Goal: Entertainment & Leisure: Browse casually

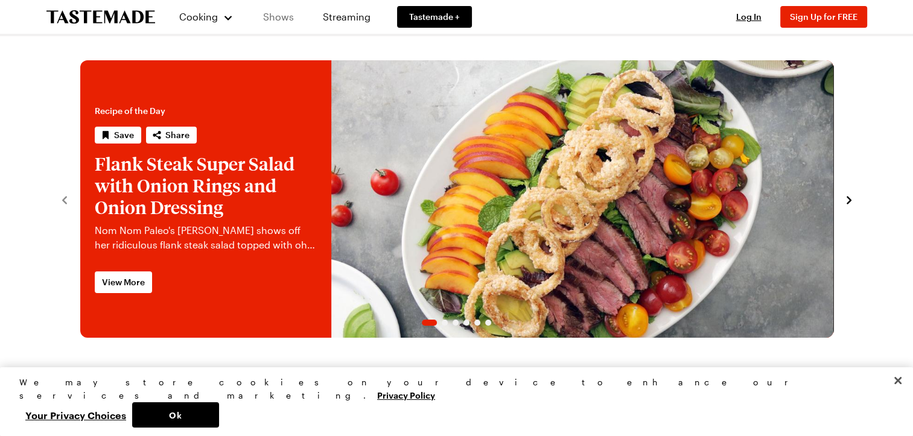
click at [279, 16] on link "Shows" at bounding box center [278, 17] width 55 height 34
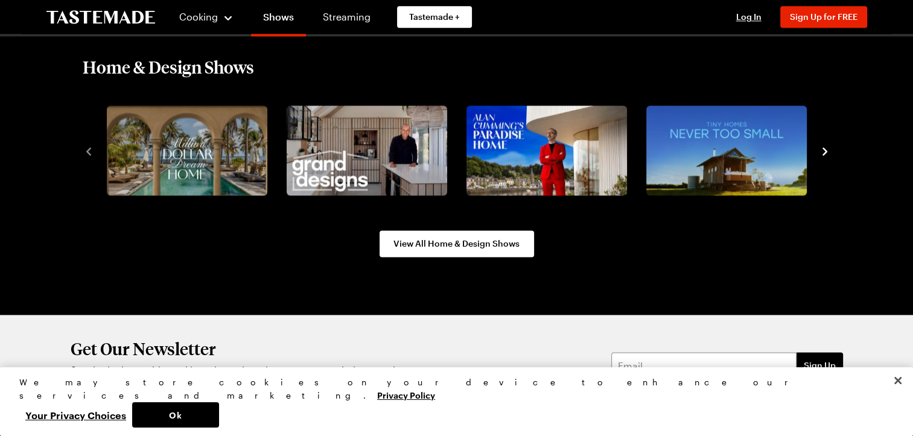
scroll to position [1569, 0]
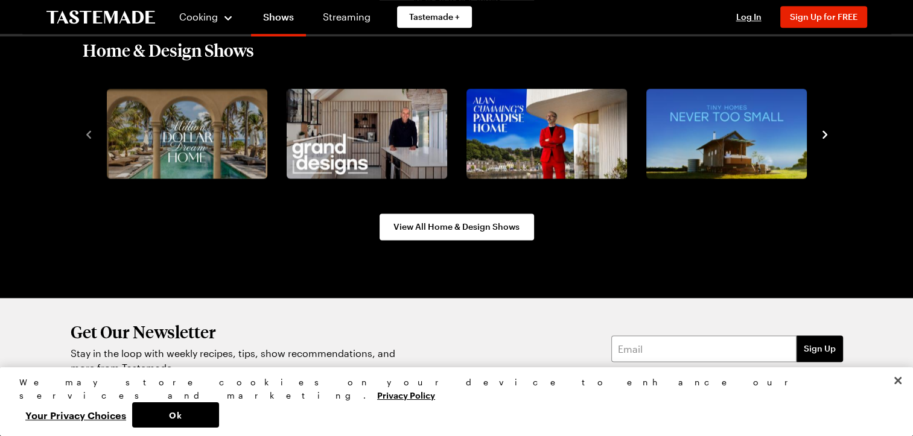
click at [824, 129] on icon "navigate to next item" at bounding box center [825, 135] width 12 height 12
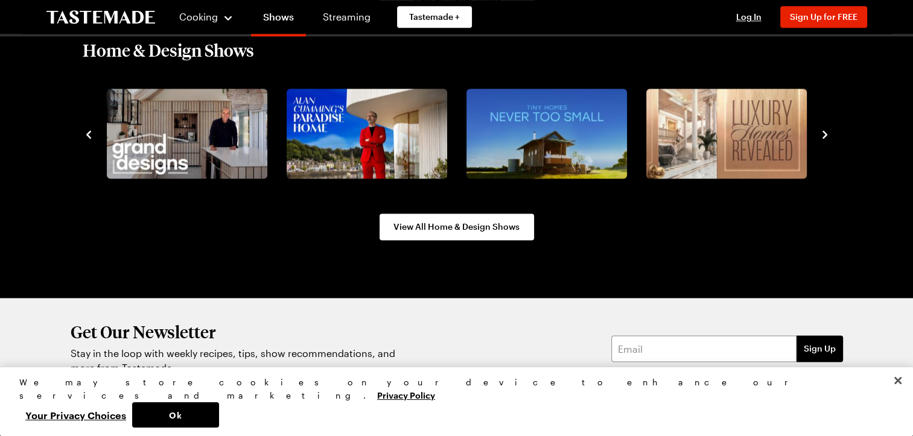
click at [824, 129] on icon "navigate to next item" at bounding box center [825, 135] width 12 height 12
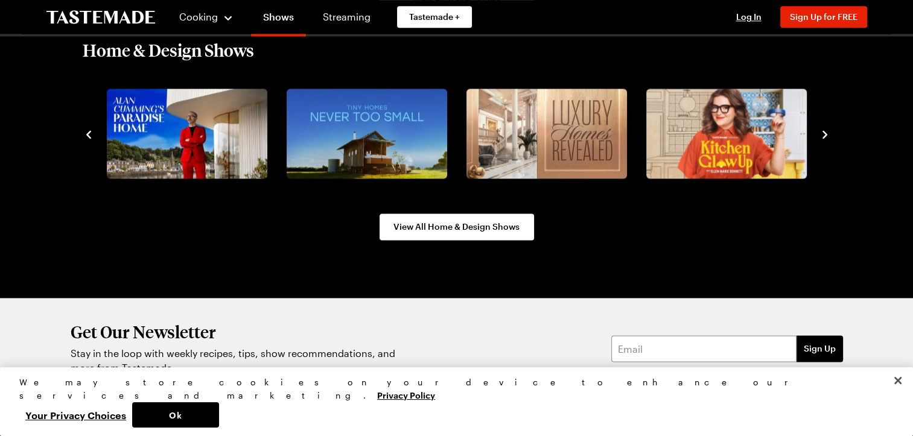
click at [824, 129] on icon "navigate to next item" at bounding box center [825, 135] width 12 height 12
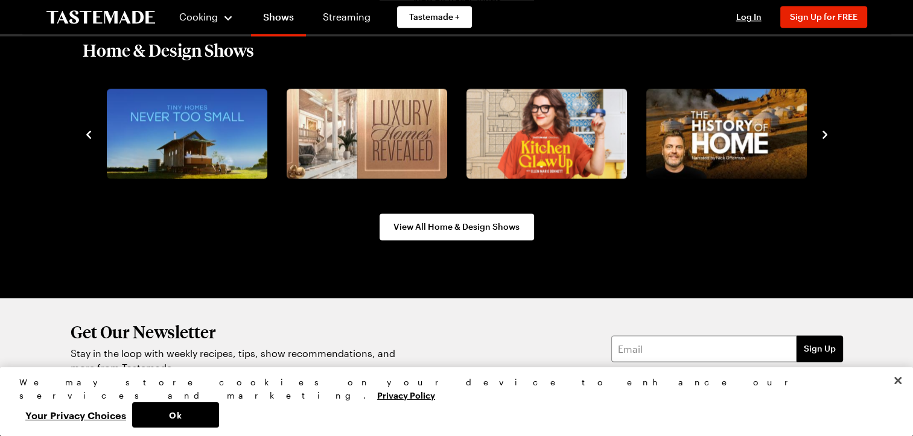
click at [824, 129] on icon "navigate to next item" at bounding box center [825, 135] width 12 height 12
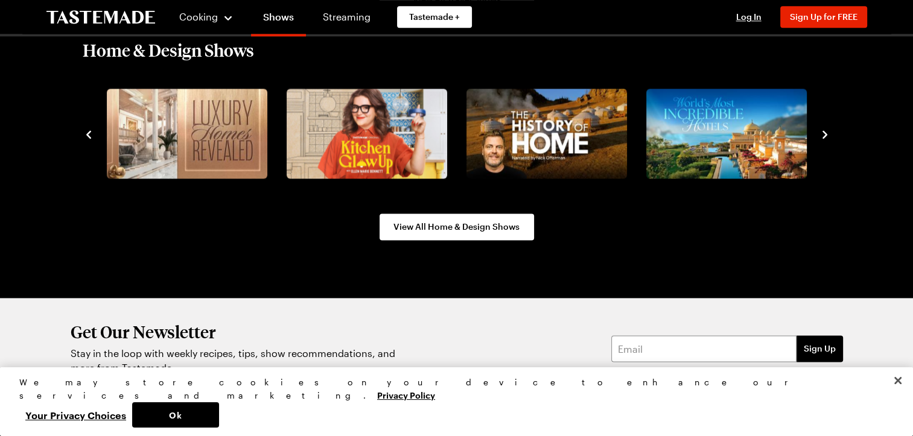
click at [824, 129] on icon "navigate to next item" at bounding box center [825, 135] width 12 height 12
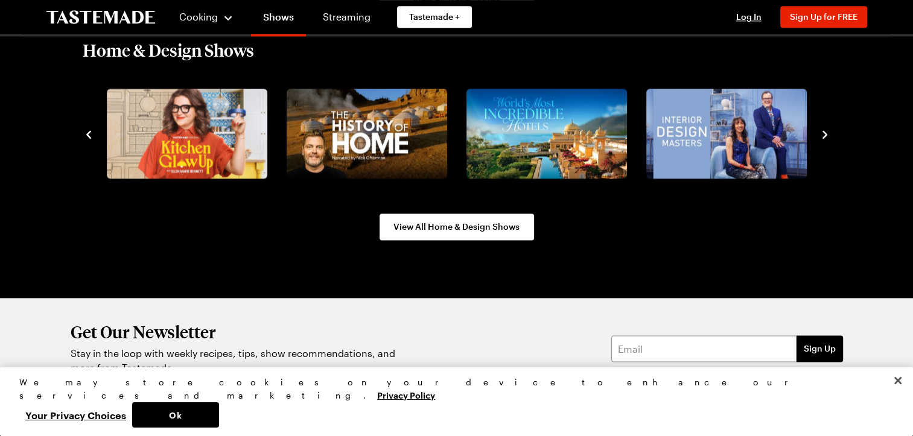
click at [824, 129] on icon "navigate to next item" at bounding box center [825, 135] width 12 height 12
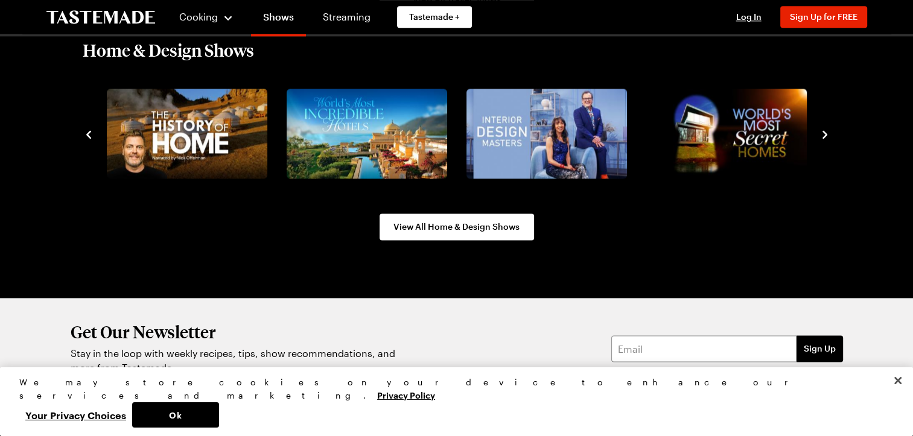
click at [824, 129] on icon "navigate to next item" at bounding box center [825, 135] width 12 height 12
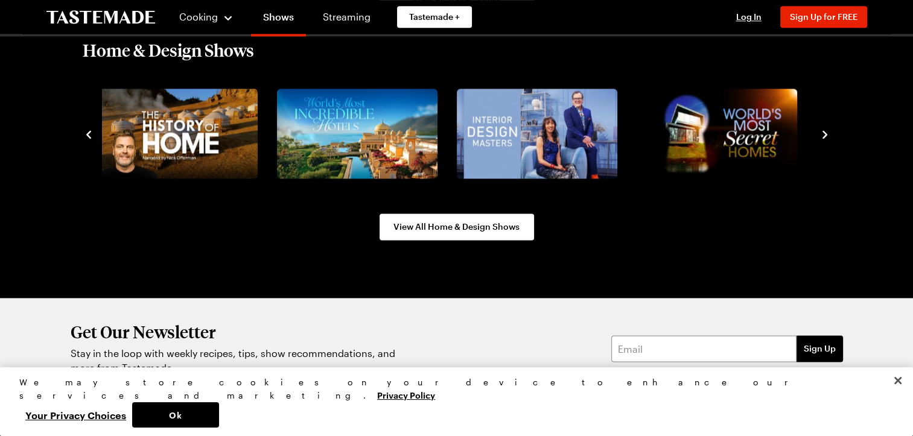
click at [821, 134] on icon "navigate to next item" at bounding box center [825, 135] width 12 height 12
click at [823, 130] on icon "navigate to next item" at bounding box center [825, 135] width 12 height 12
click at [823, 134] on icon "navigate to next item" at bounding box center [825, 135] width 12 height 12
click at [84, 137] on icon "navigate to previous item" at bounding box center [89, 135] width 12 height 12
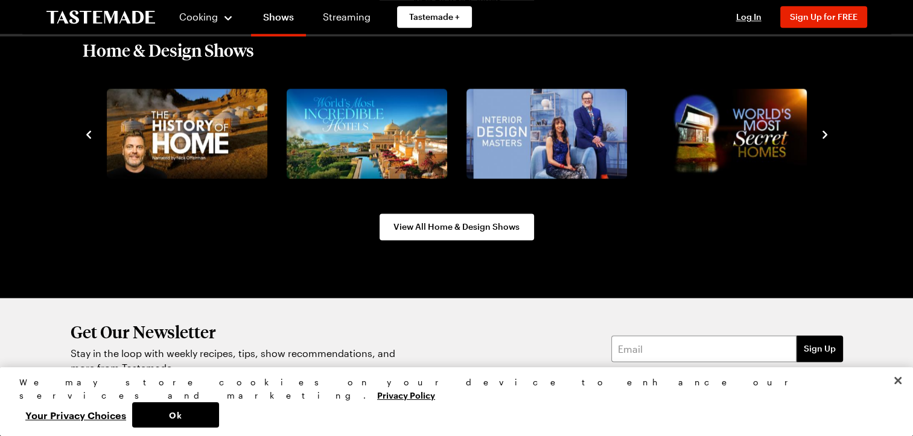
click at [85, 137] on icon "navigate to previous item" at bounding box center [89, 135] width 12 height 12
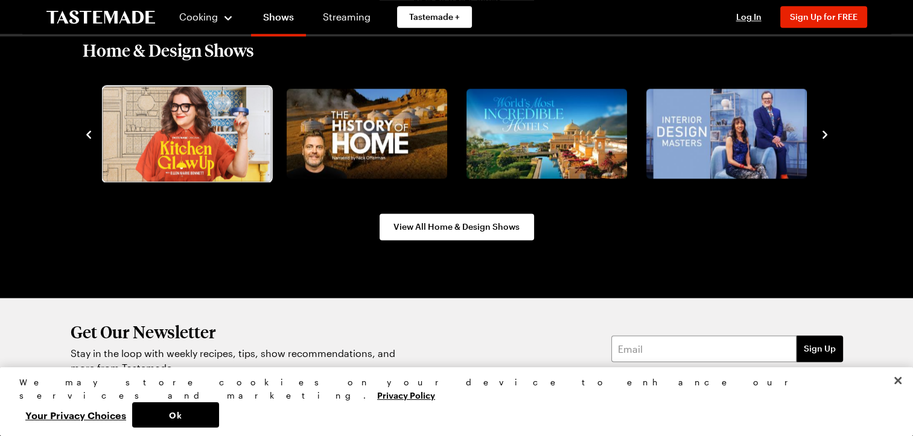
click at [151, 127] on img "6 / 10" at bounding box center [187, 133] width 168 height 95
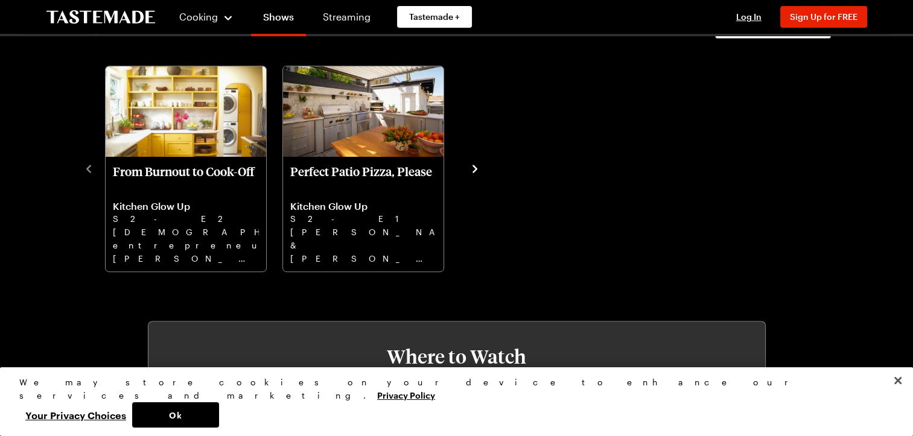
scroll to position [362, 0]
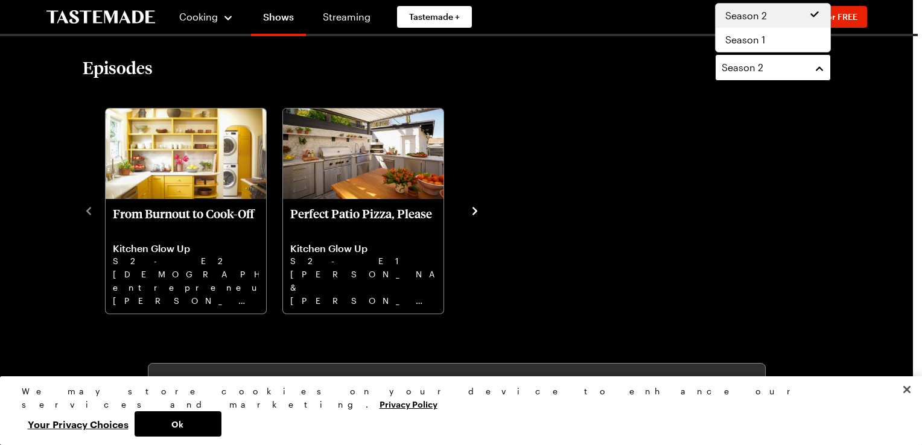
click at [816, 71] on button "Season 2" at bounding box center [773, 67] width 116 height 27
click at [761, 41] on span "Season 1" at bounding box center [745, 40] width 40 height 14
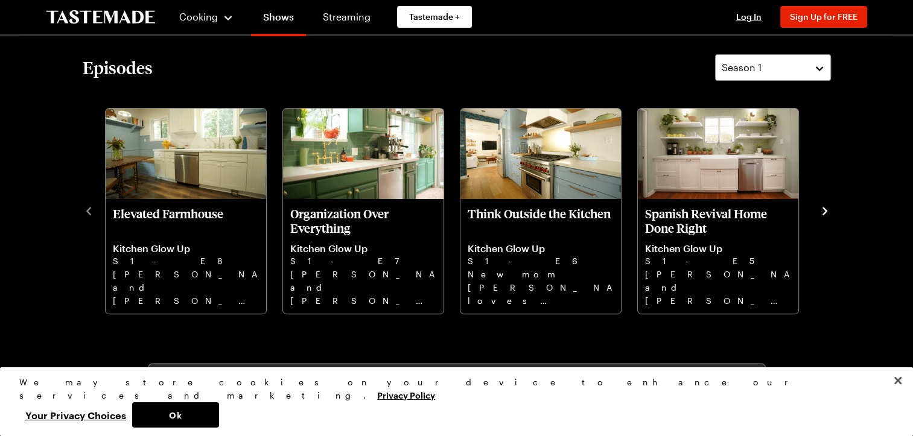
click at [824, 205] on icon "navigate to next item" at bounding box center [825, 211] width 12 height 12
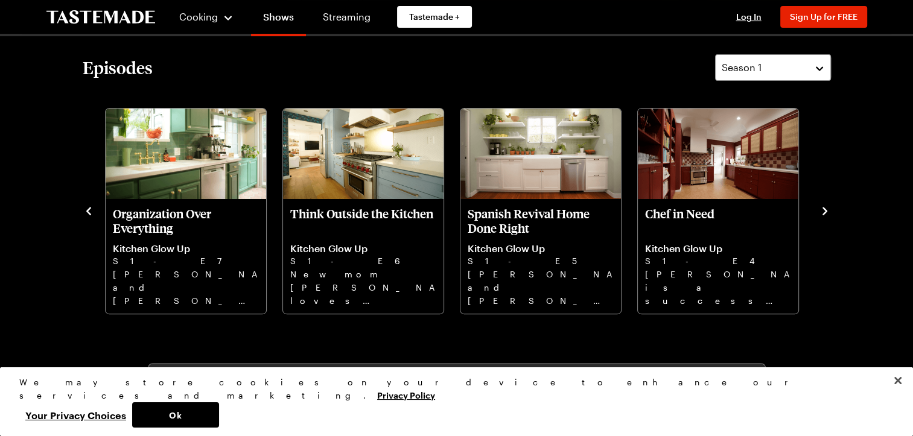
click at [825, 205] on icon "navigate to next item" at bounding box center [825, 211] width 12 height 12
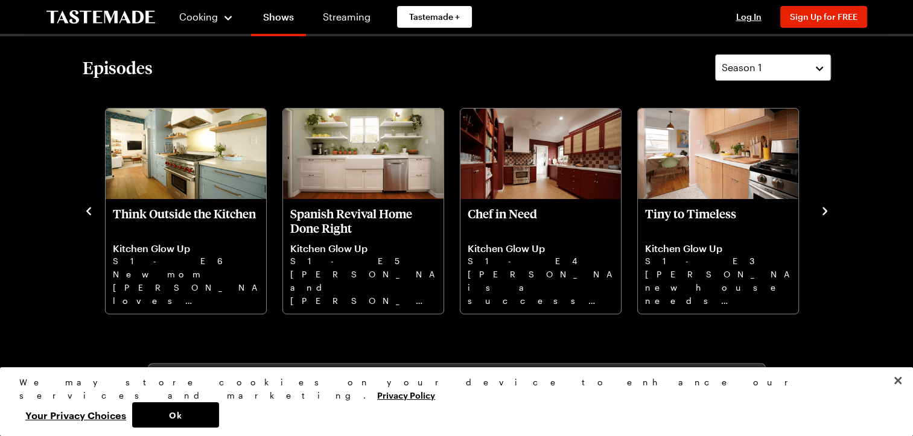
click at [823, 213] on icon "navigate to next item" at bounding box center [825, 211] width 12 height 12
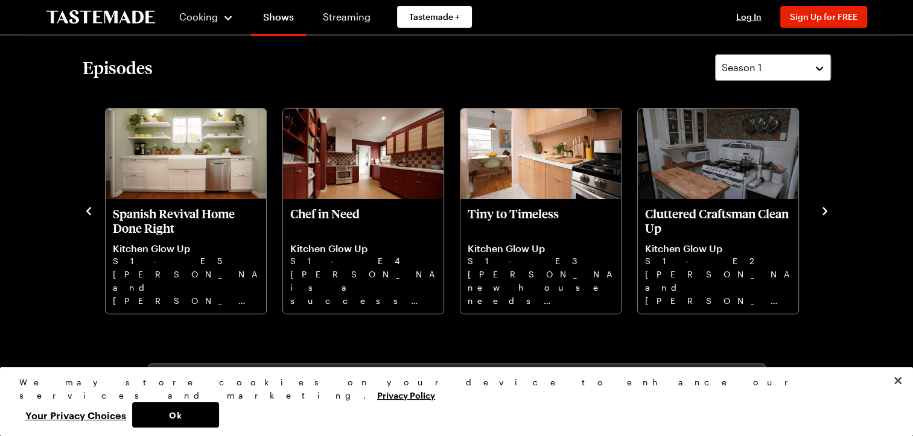
click at [824, 213] on icon "navigate to next item" at bounding box center [824, 211] width 5 height 8
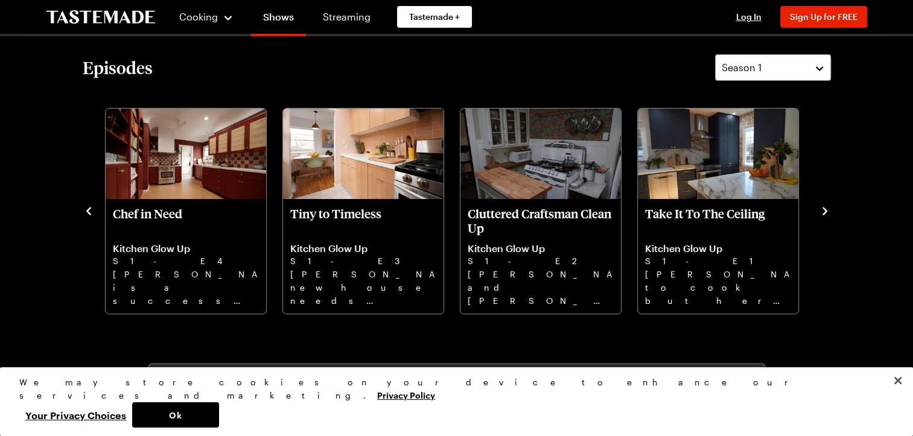
click at [825, 212] on icon "navigate to next item" at bounding box center [824, 211] width 5 height 8
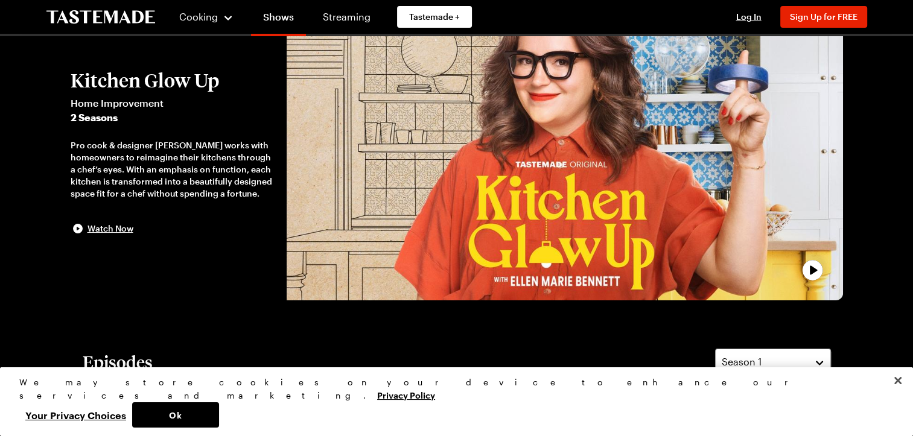
scroll to position [60, 0]
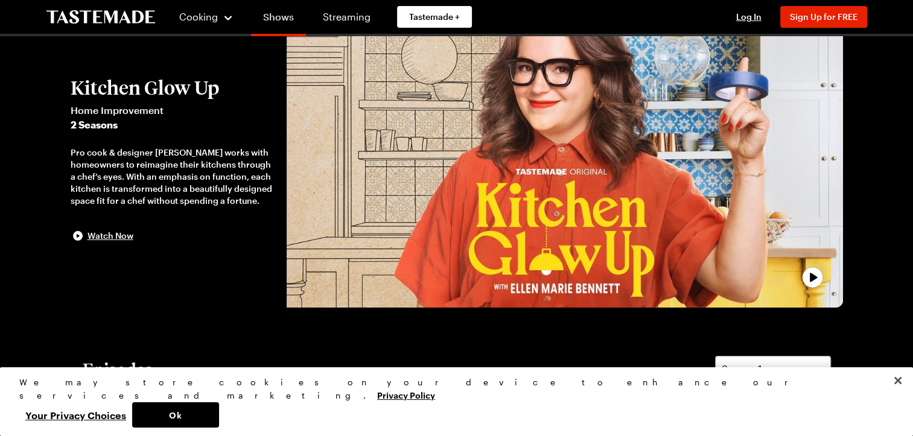
click at [286, 18] on link "Shows" at bounding box center [278, 19] width 55 height 34
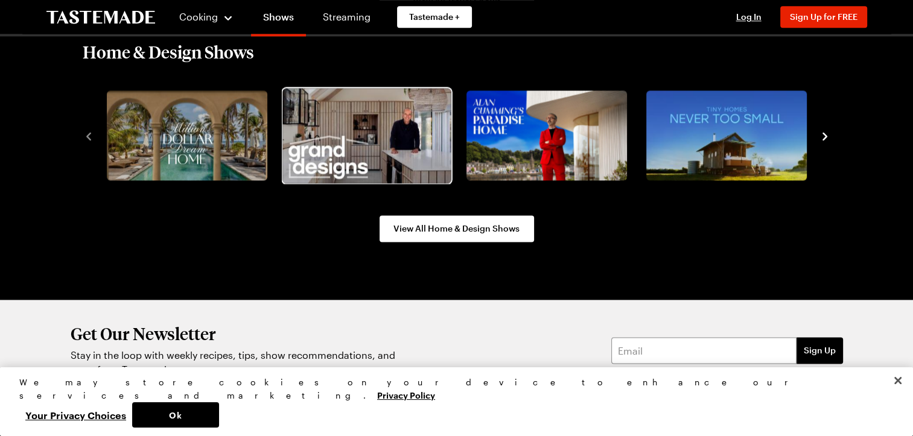
scroll to position [1569, 0]
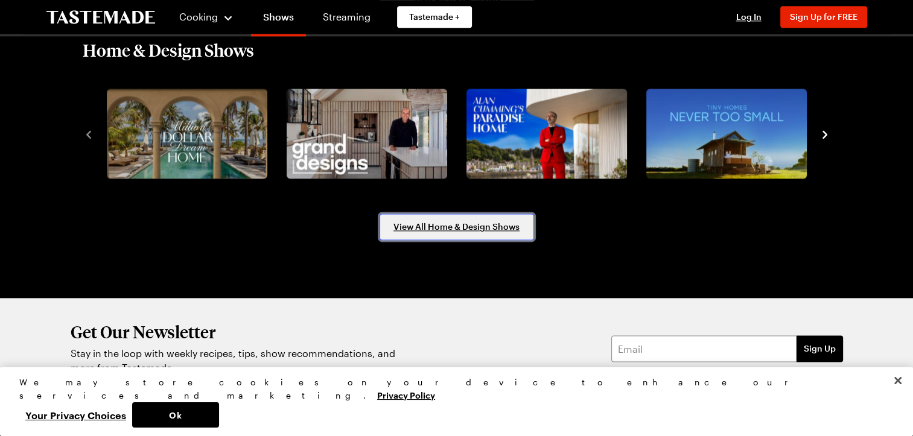
click at [442, 227] on span "View All Home & Design Shows" at bounding box center [456, 227] width 126 height 12
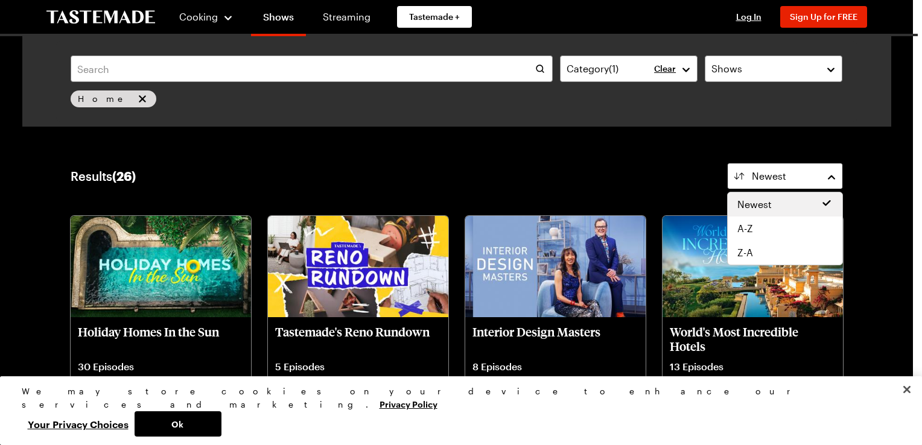
click at [828, 177] on button "Newest" at bounding box center [785, 176] width 116 height 27
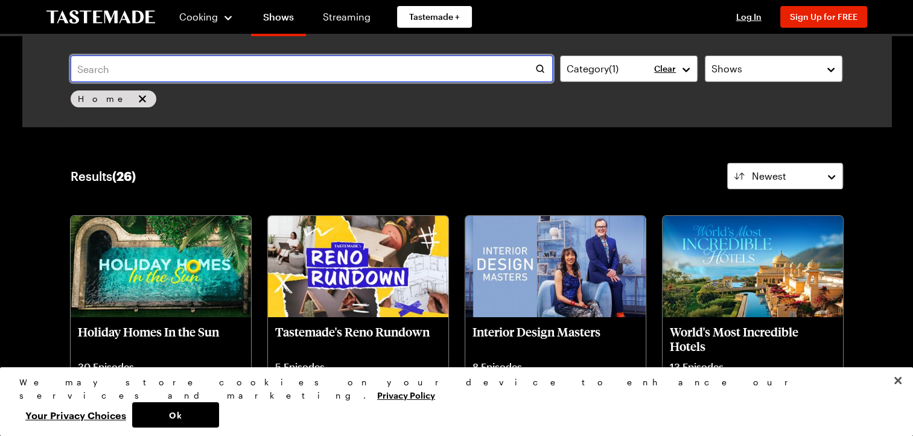
click at [101, 62] on input "text" at bounding box center [312, 69] width 482 height 27
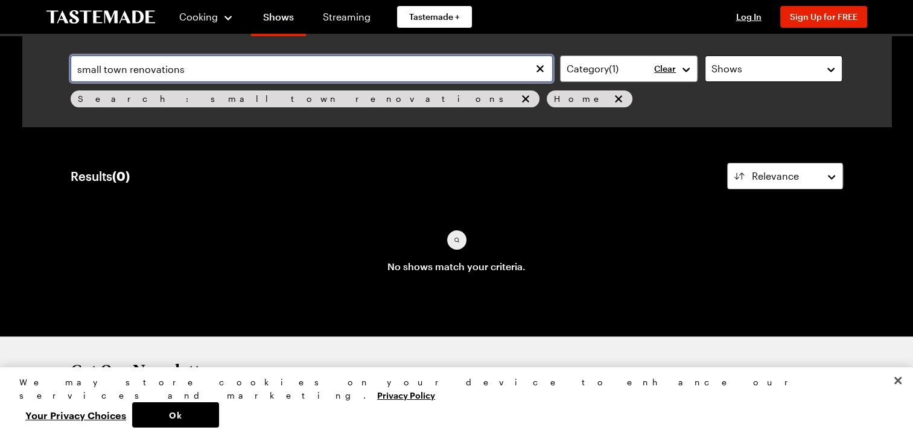
type input "small town renovations"
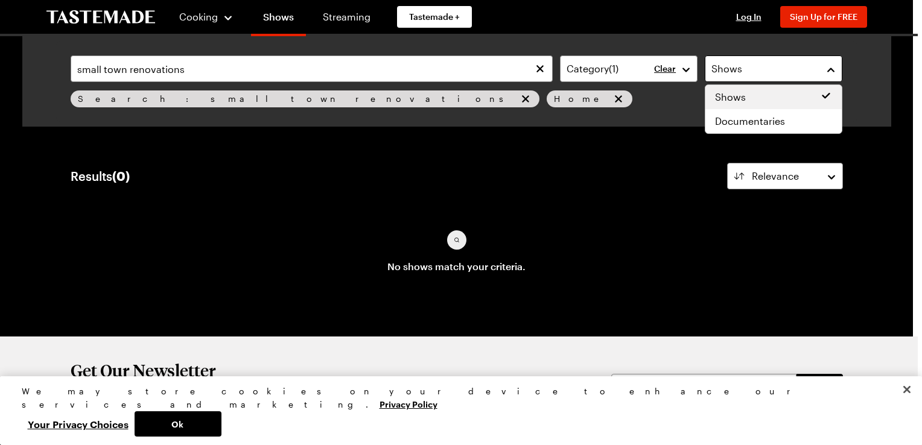
click at [761, 71] on div "Shows" at bounding box center [764, 69] width 106 height 14
click at [683, 71] on div "small town renovations Category ( 1 ) Clear Shows Search: small town renovation…" at bounding box center [456, 81] width 801 height 81
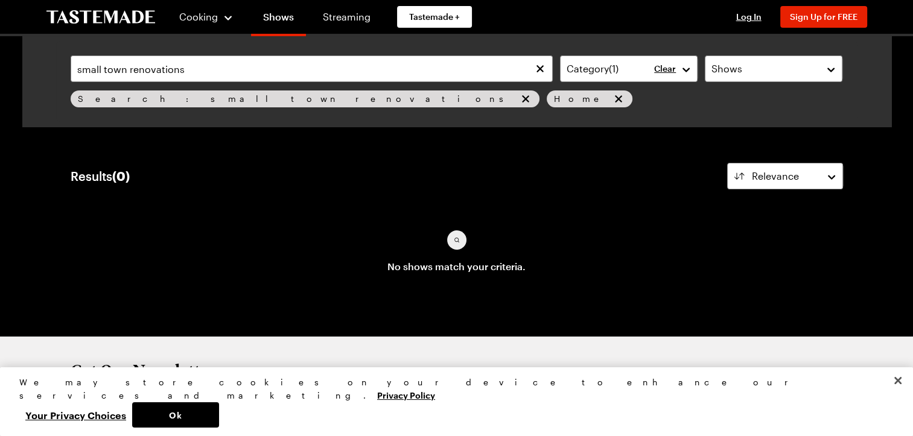
click at [665, 69] on p "Clear" at bounding box center [665, 68] width 22 height 11
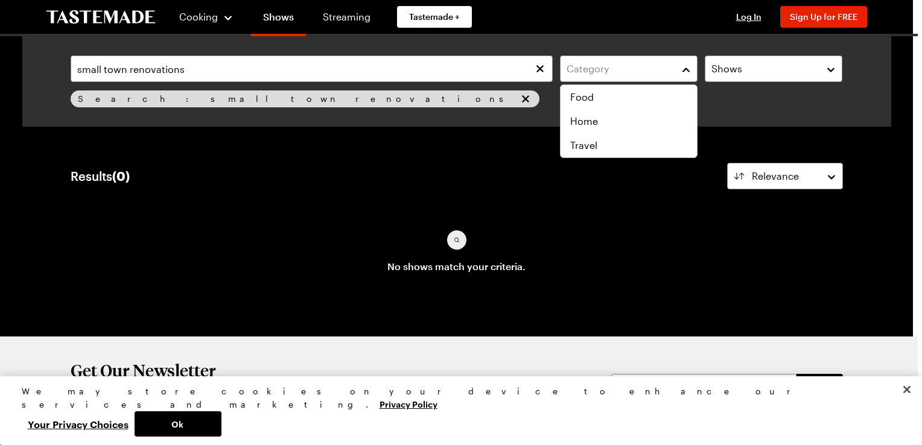
click at [665, 69] on div "Category" at bounding box center [620, 69] width 106 height 14
click at [209, 95] on div "small town renovations Category Shows Search: small town renovations Search" at bounding box center [456, 81] width 801 height 81
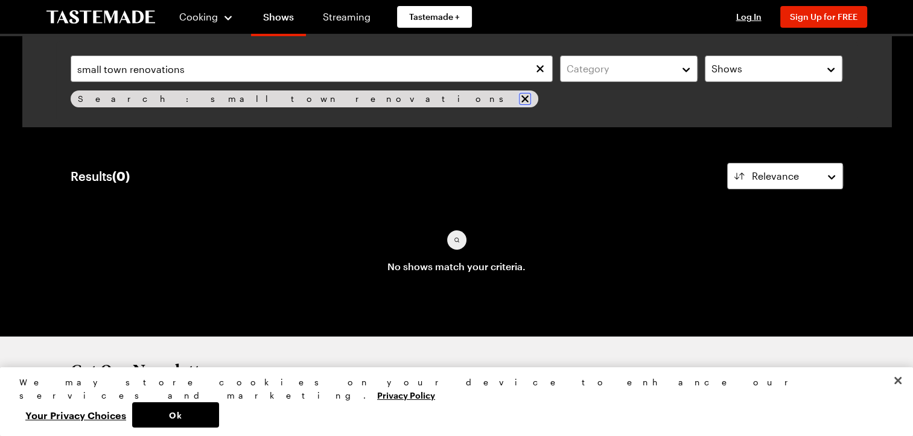
click at [519, 95] on icon "remove Search: small town renovations" at bounding box center [525, 99] width 12 height 12
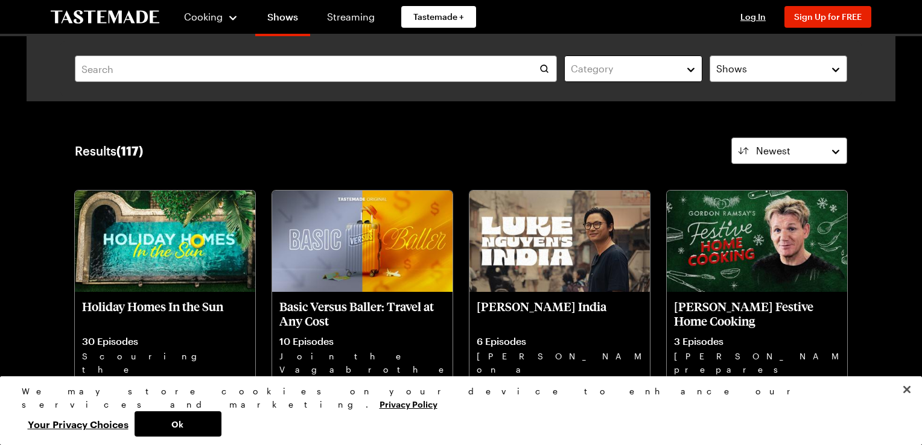
click at [684, 69] on button "Category" at bounding box center [633, 69] width 138 height 27
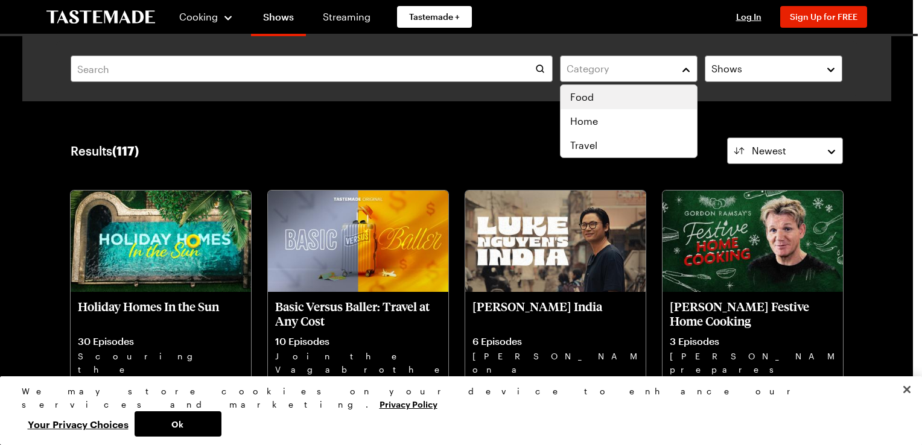
click at [605, 97] on div "Food" at bounding box center [628, 97] width 117 height 14
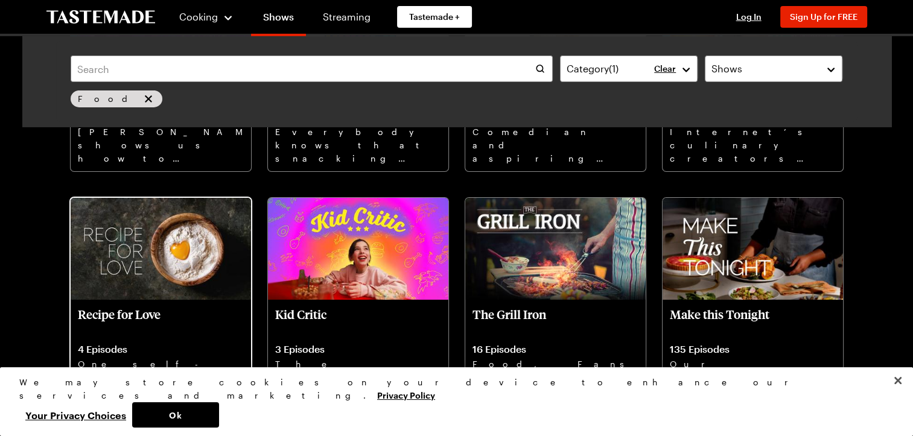
scroll to position [4223, 0]
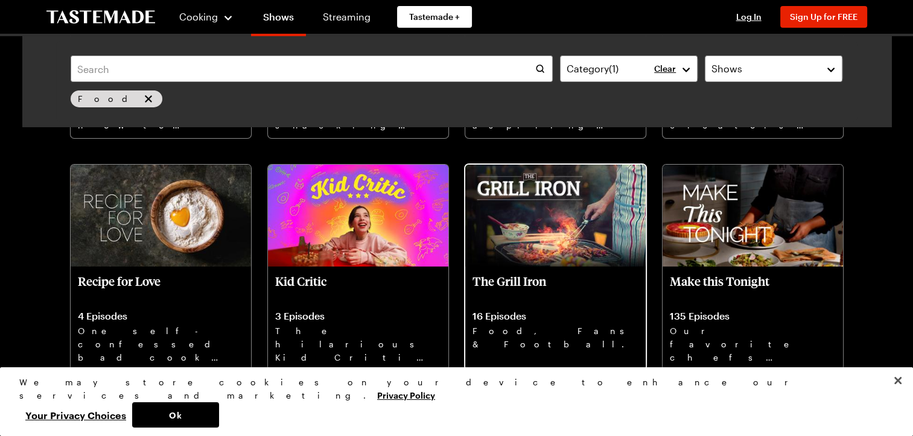
click at [507, 218] on img at bounding box center [555, 215] width 180 height 101
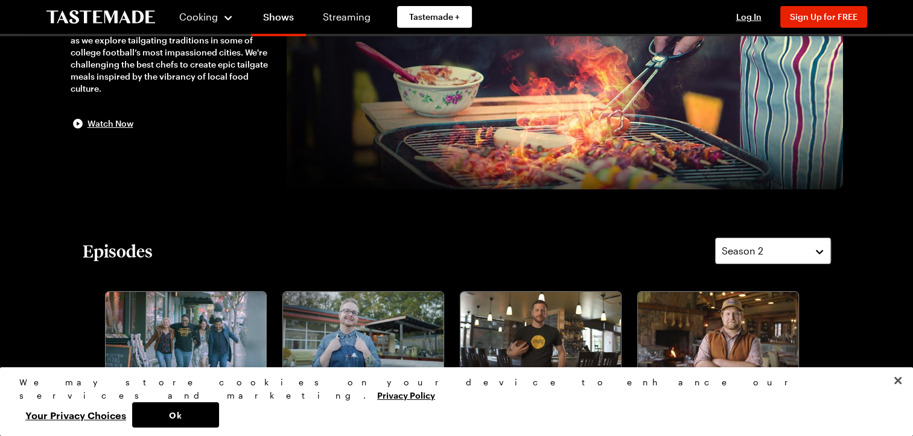
scroll to position [181, 0]
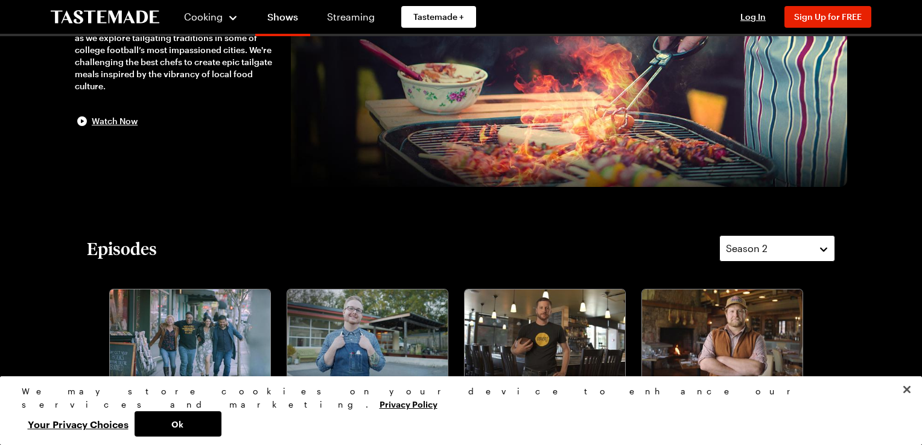
click at [763, 246] on div "Season 2" at bounding box center [768, 248] width 84 height 14
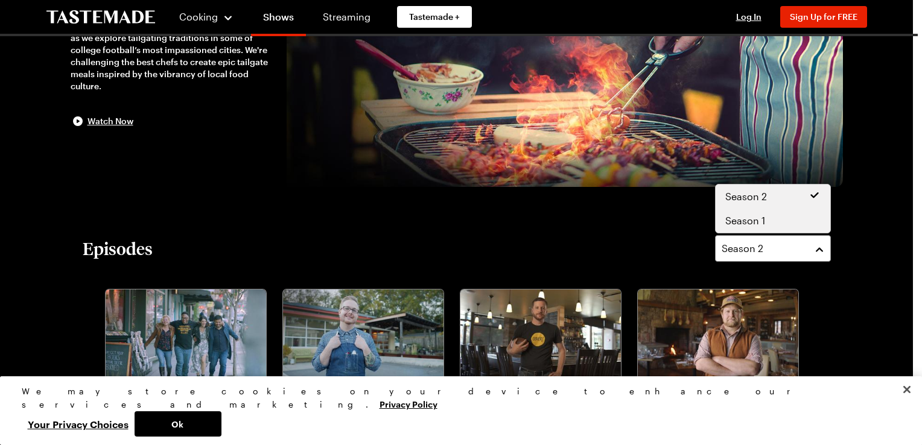
click at [758, 221] on span "Season 1" at bounding box center [745, 221] width 40 height 14
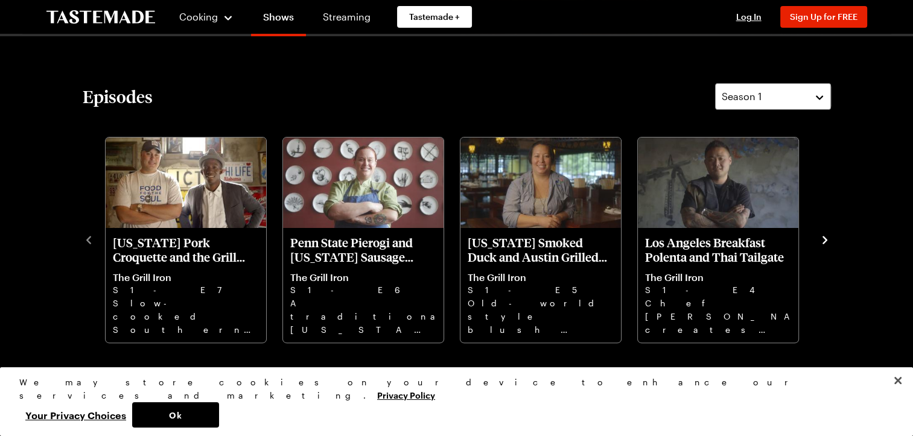
scroll to position [302, 0]
